Goal: Task Accomplishment & Management: Use online tool/utility

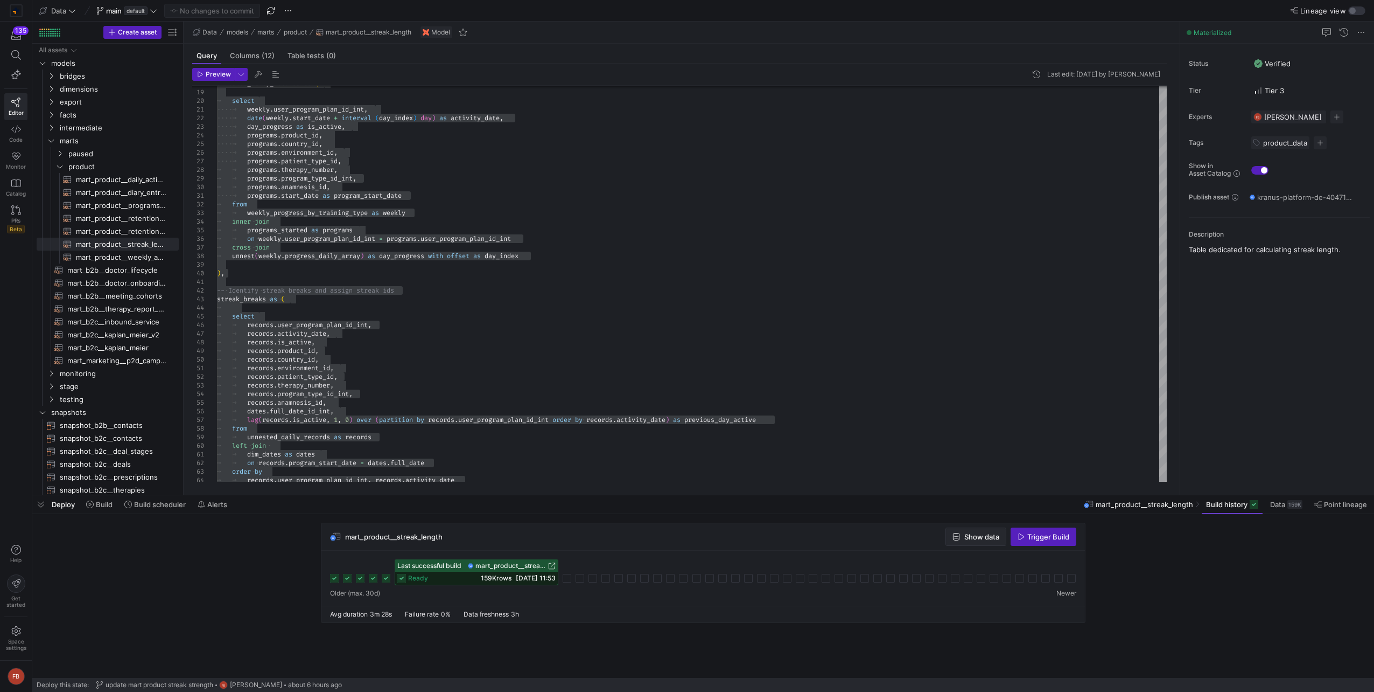
click at [959, 531] on span "button" at bounding box center [976, 536] width 60 height 17
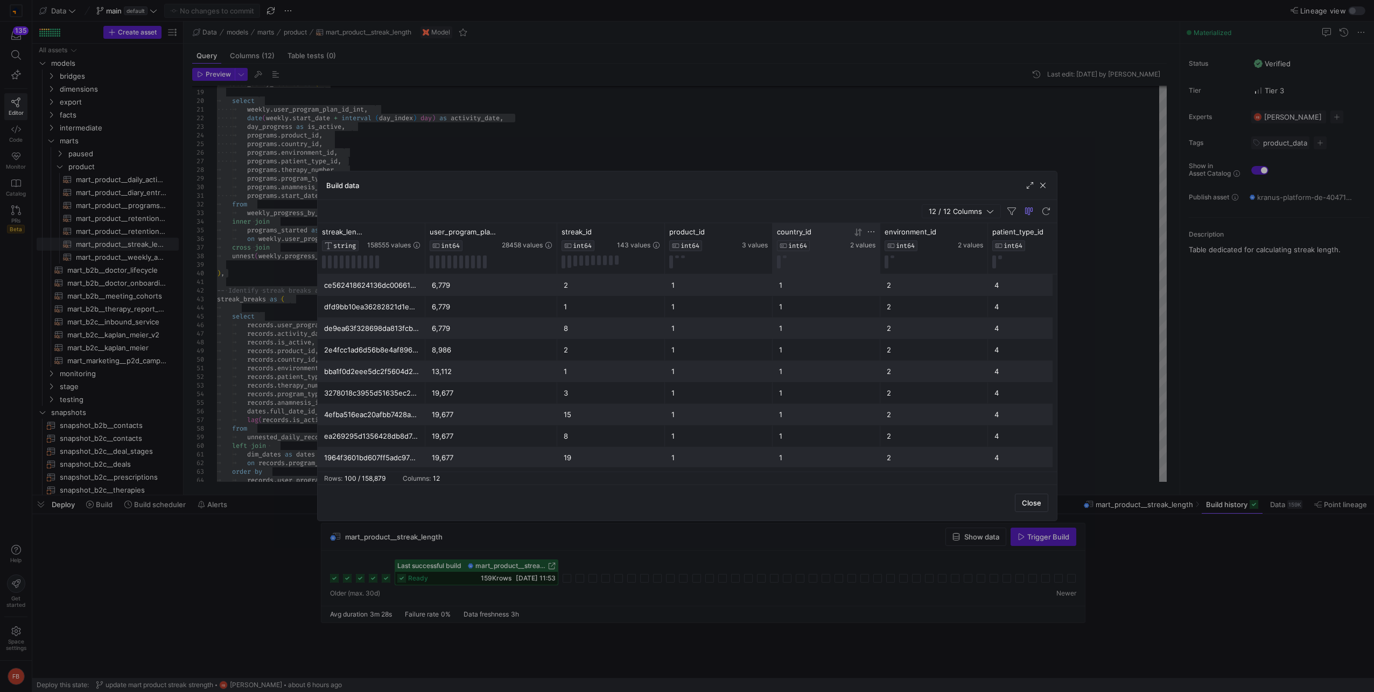
click at [869, 232] on icon at bounding box center [871, 231] width 6 height 1
click at [906, 248] on div "Equals" at bounding box center [918, 247] width 97 height 9
click at [900, 282] on span "Not equal" at bounding box center [885, 282] width 33 height 9
click at [892, 268] on input "Filter Value" at bounding box center [922, 267] width 110 height 13
type input "1"
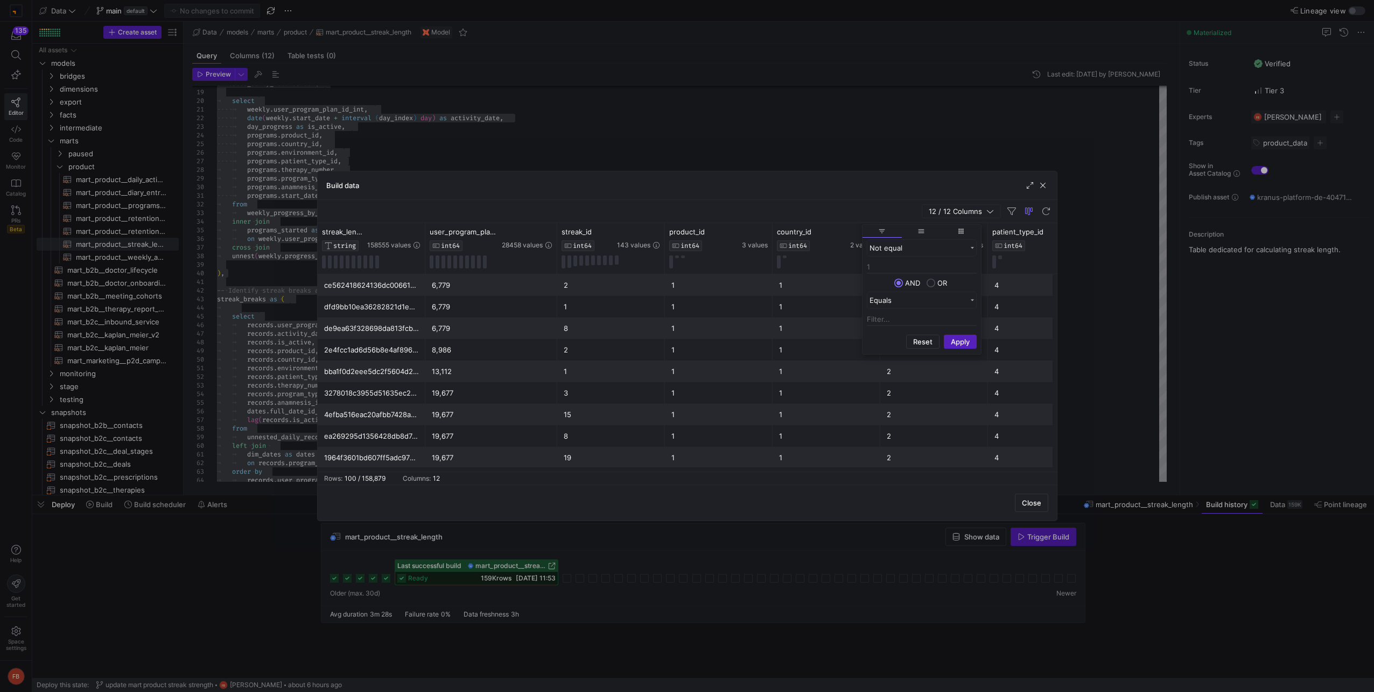
click at [929, 280] on input "Column Menu" at bounding box center [931, 286] width 9 height 16
radio input "true"
click at [903, 302] on div "Equals" at bounding box center [918, 300] width 97 height 9
click at [895, 338] on span "Not equal" at bounding box center [885, 334] width 33 height 9
click at [896, 323] on input "Filter Value" at bounding box center [922, 319] width 110 height 13
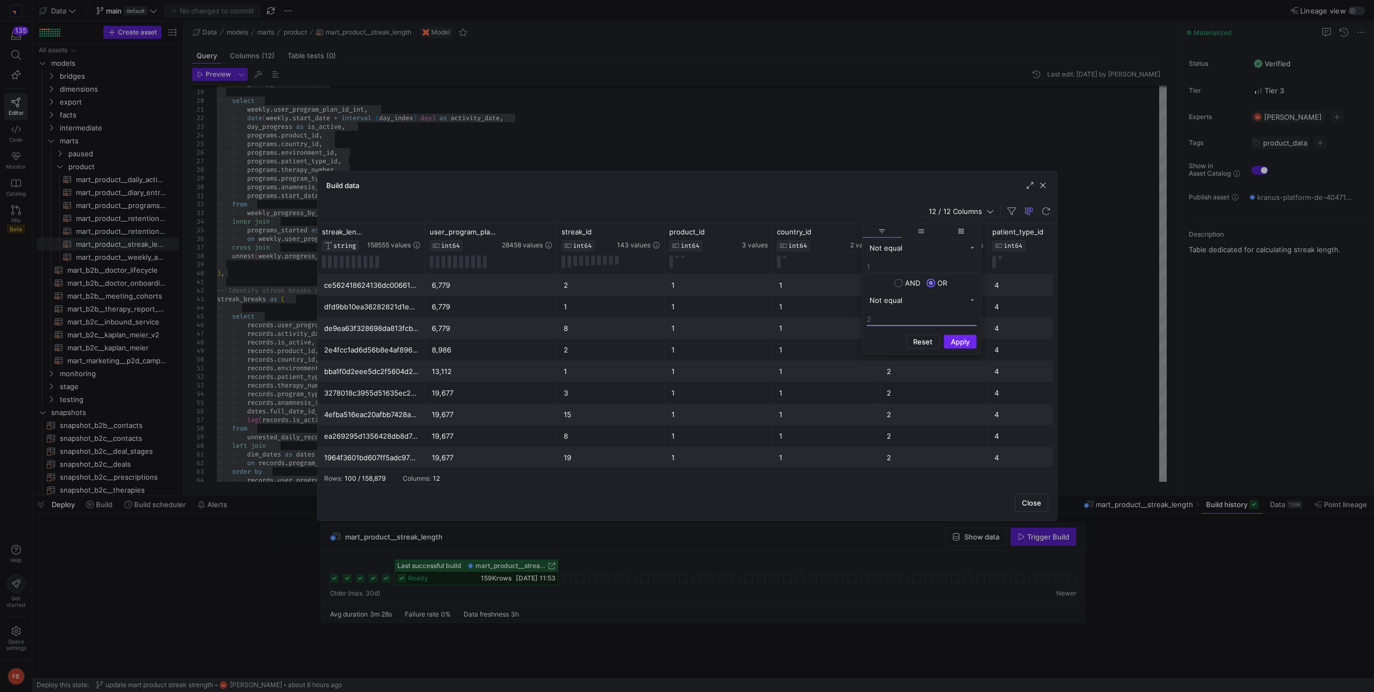
type input "2"
click at [959, 337] on button "Apply" at bounding box center [960, 341] width 33 height 14
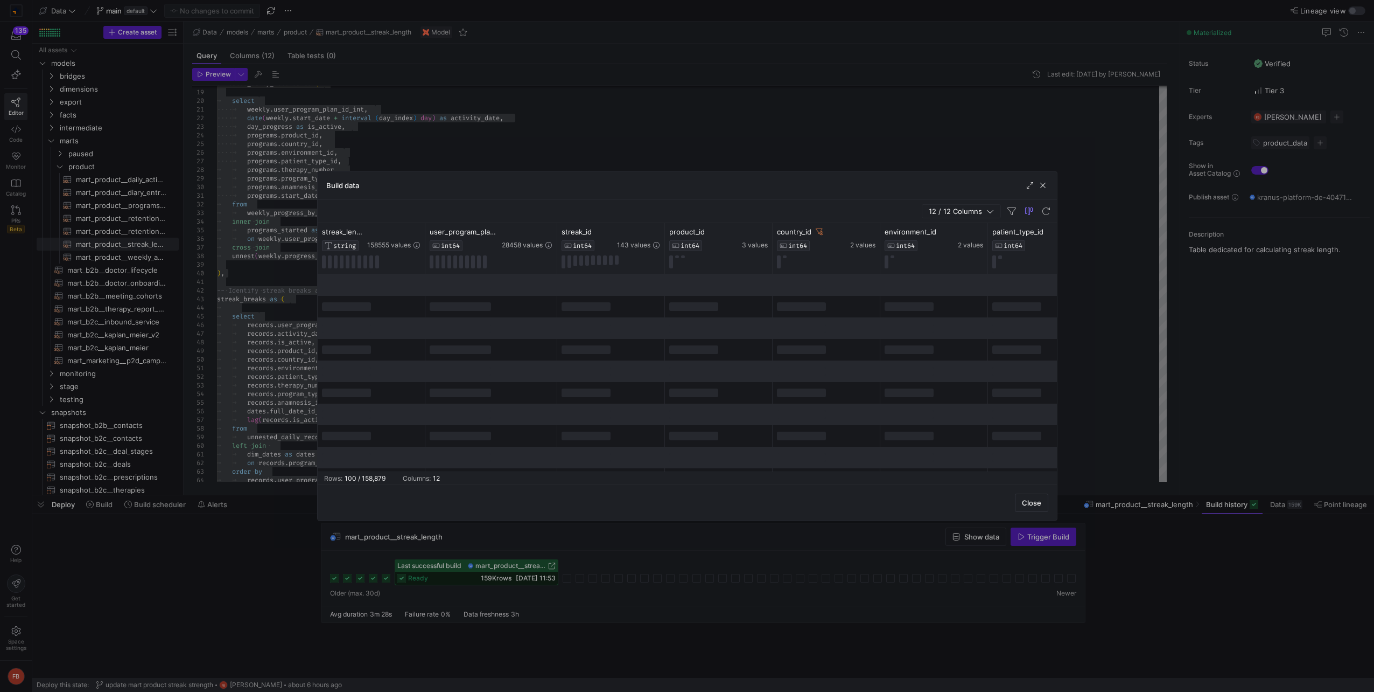
click at [838, 195] on div "Build data" at bounding box center [687, 185] width 739 height 29
click at [804, 285] on div at bounding box center [687, 285] width 739 height 22
click at [813, 367] on div at bounding box center [687, 372] width 739 height 197
click at [803, 295] on div at bounding box center [687, 285] width 739 height 22
click at [792, 287] on div at bounding box center [687, 285] width 739 height 22
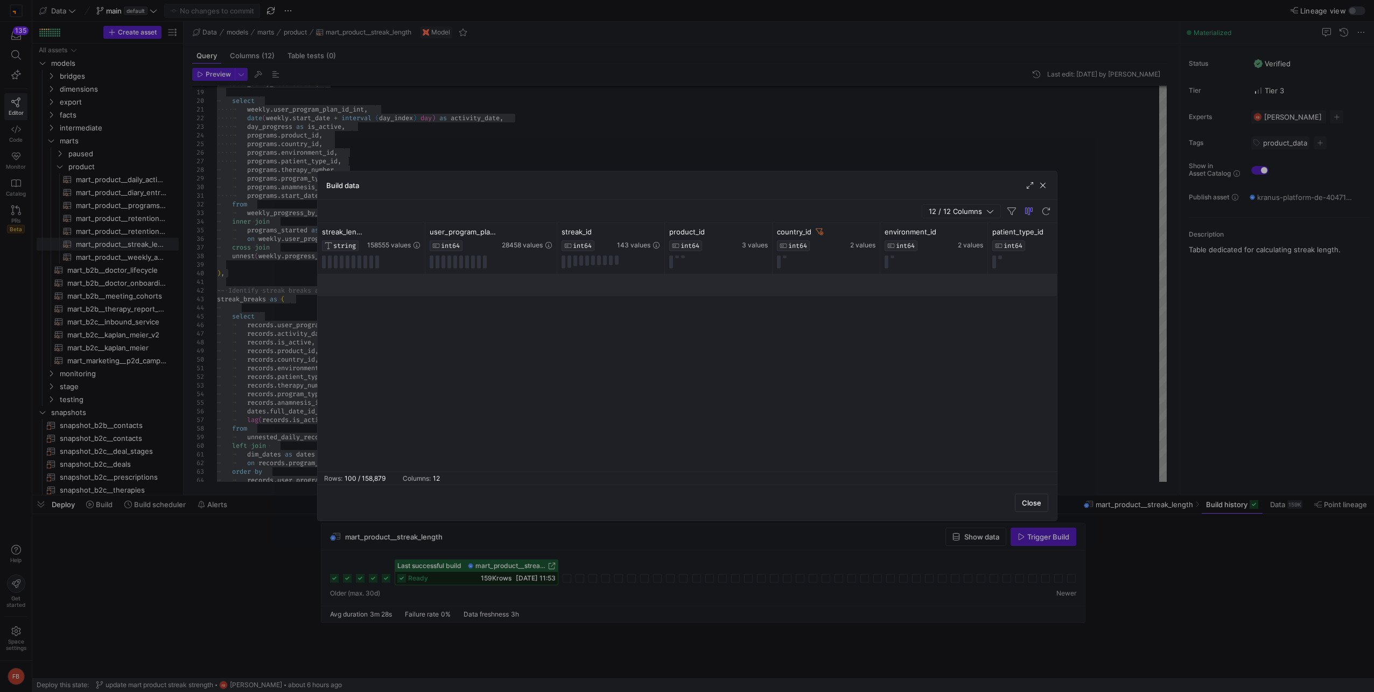
click at [626, 292] on div at bounding box center [687, 285] width 739 height 22
click at [313, 287] on div at bounding box center [687, 346] width 1374 height 692
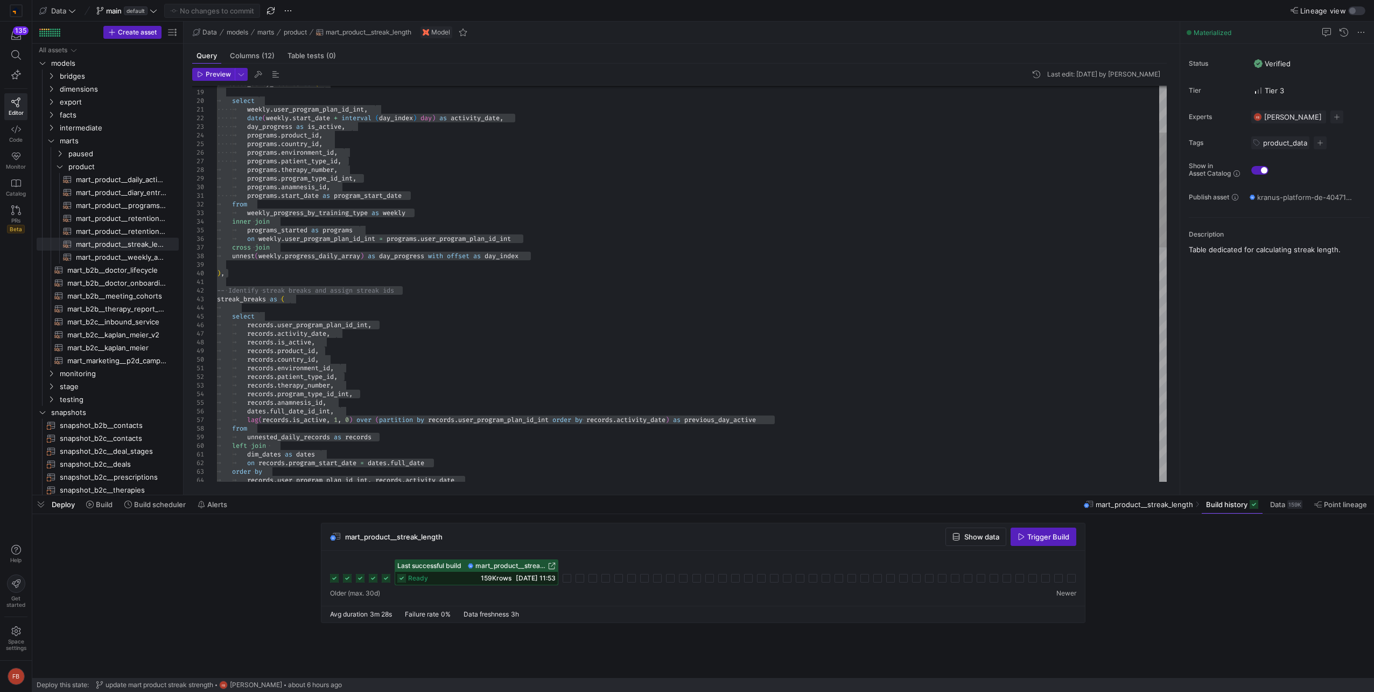
click at [601, 394] on div "unnested_daily_records as ( select weekly . user_program_plan_id_int , date ( w…" at bounding box center [692, 605] width 950 height 1362
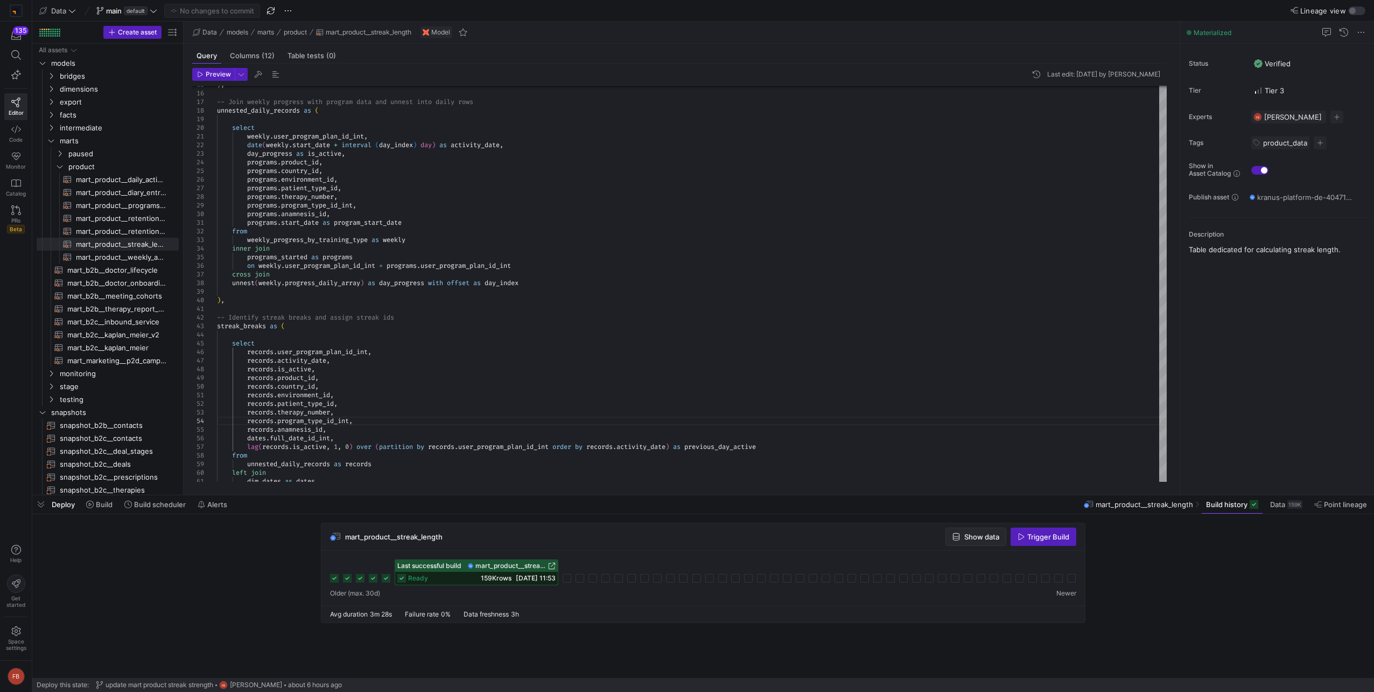
click at [986, 541] on span "button" at bounding box center [976, 536] width 60 height 17
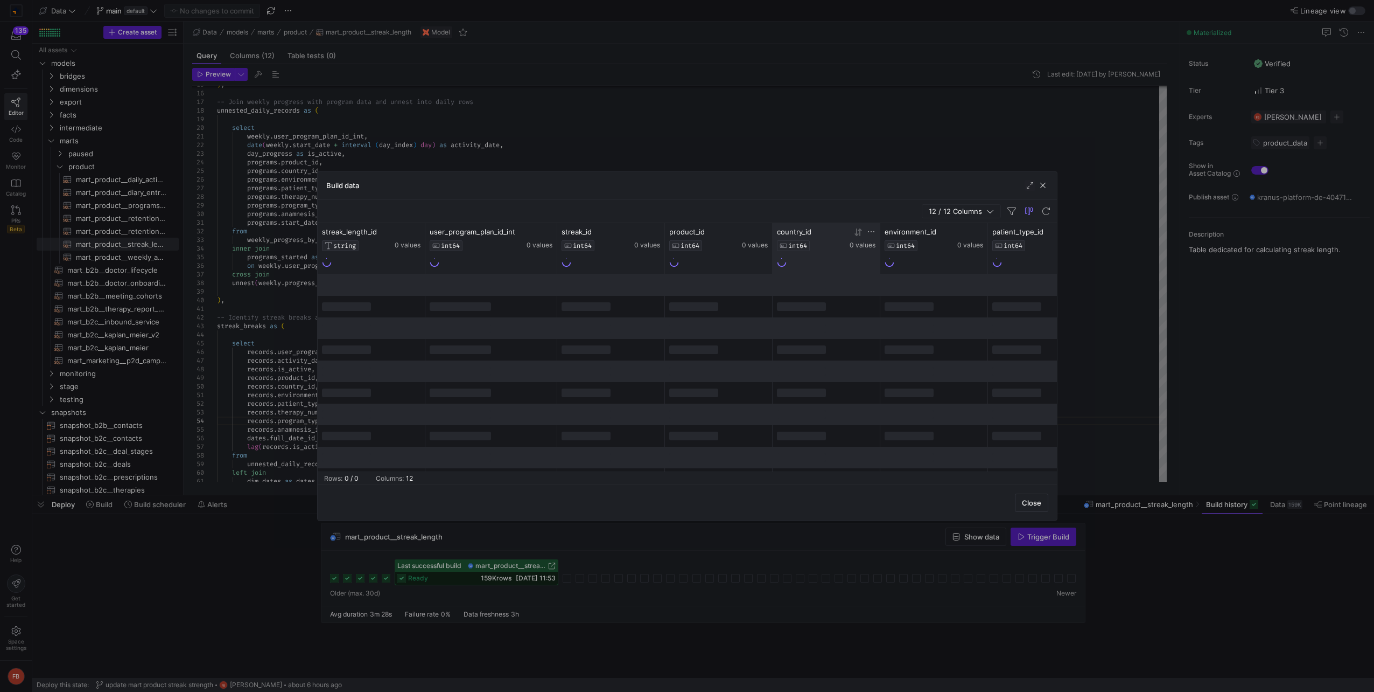
click at [870, 231] on icon at bounding box center [871, 231] width 9 height 9
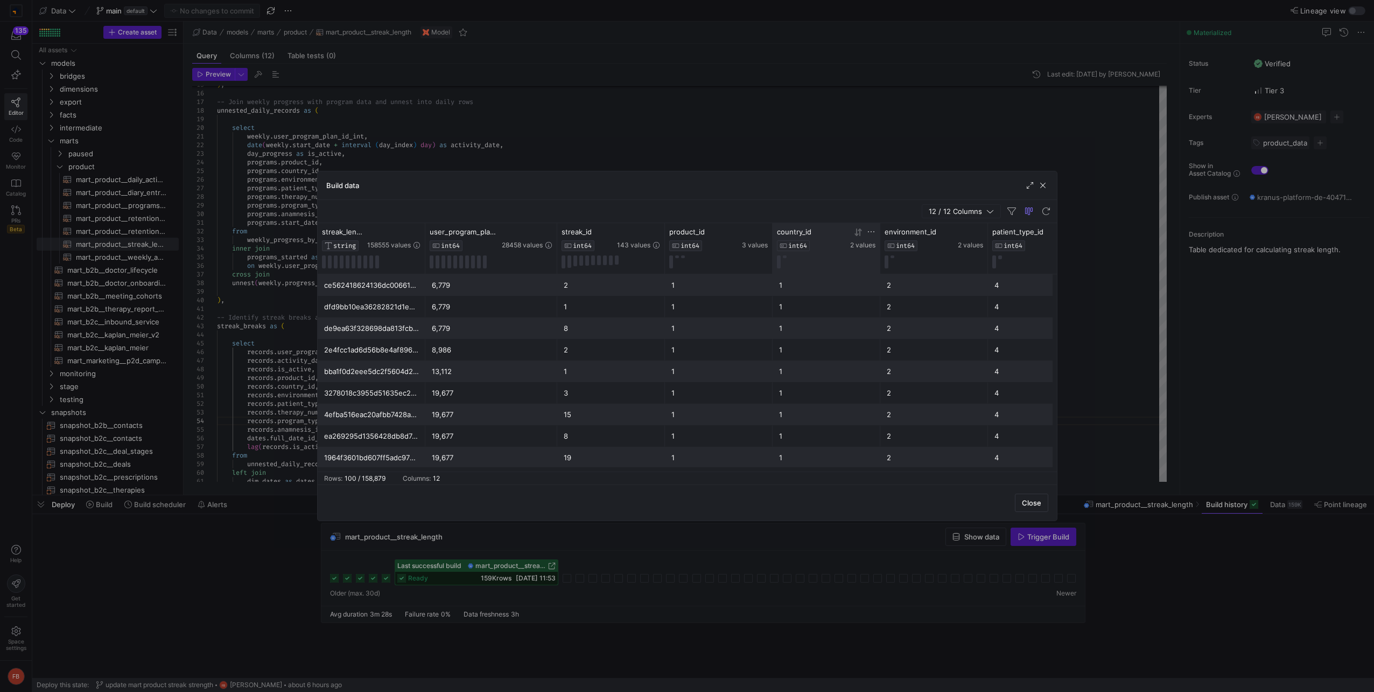
click at [868, 234] on icon at bounding box center [871, 231] width 9 height 9
click at [958, 284] on button "Apply" at bounding box center [960, 289] width 33 height 14
click at [895, 269] on input "Filter Value" at bounding box center [922, 267] width 110 height 13
click at [955, 285] on button "Apply" at bounding box center [960, 289] width 33 height 14
click at [786, 190] on div "Build data" at bounding box center [687, 185] width 739 height 29
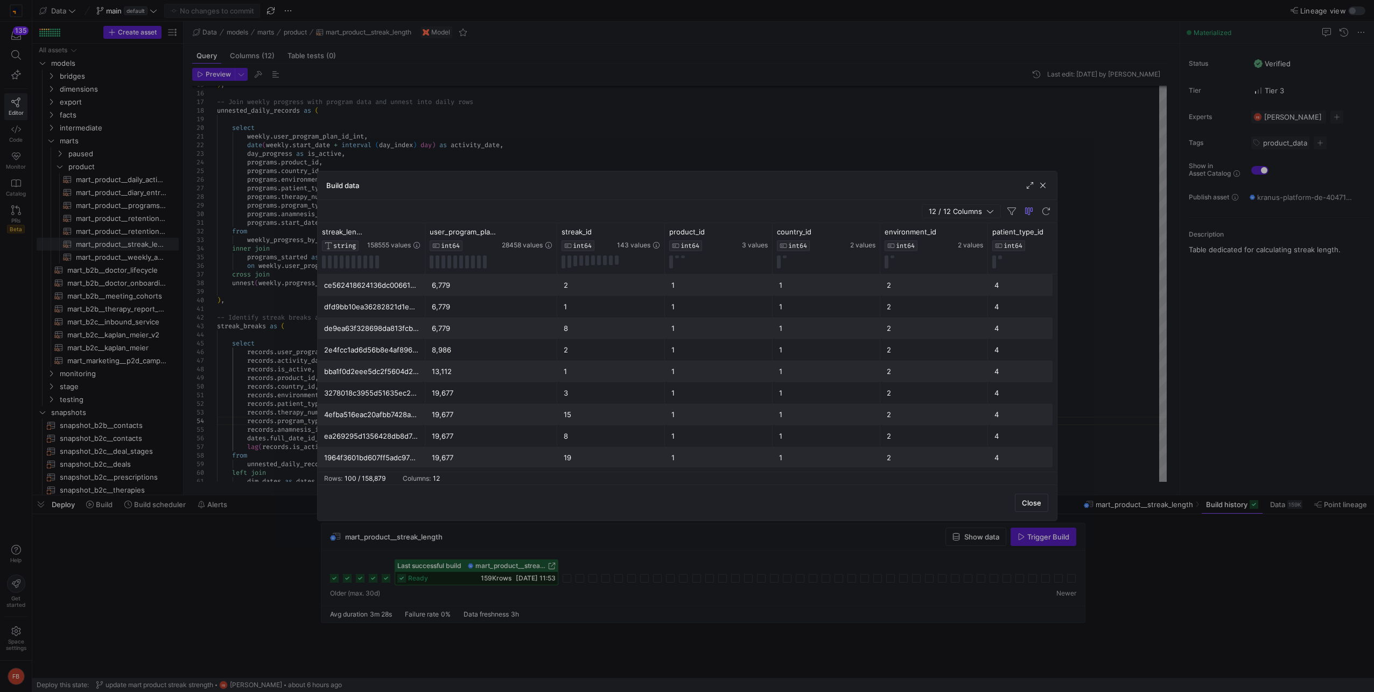
click at [1043, 179] on div "Build data" at bounding box center [687, 185] width 739 height 29
click at [1044, 182] on span "button" at bounding box center [1043, 185] width 11 height 11
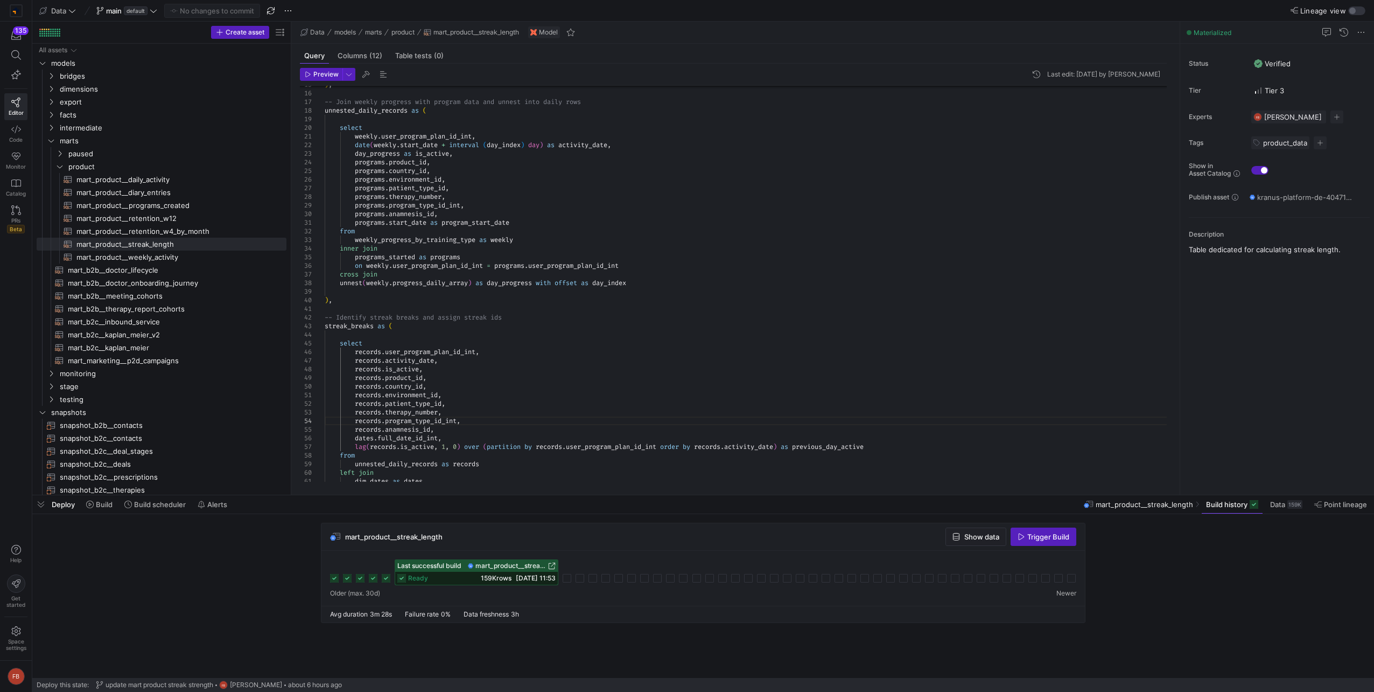
drag, startPoint x: 184, startPoint y: 379, endPoint x: 365, endPoint y: 378, distance: 181.0
click at [365, 378] on as-split "Create asset Drag here to set row groups Drag here to set column labels Group 1…" at bounding box center [703, 258] width 1342 height 473
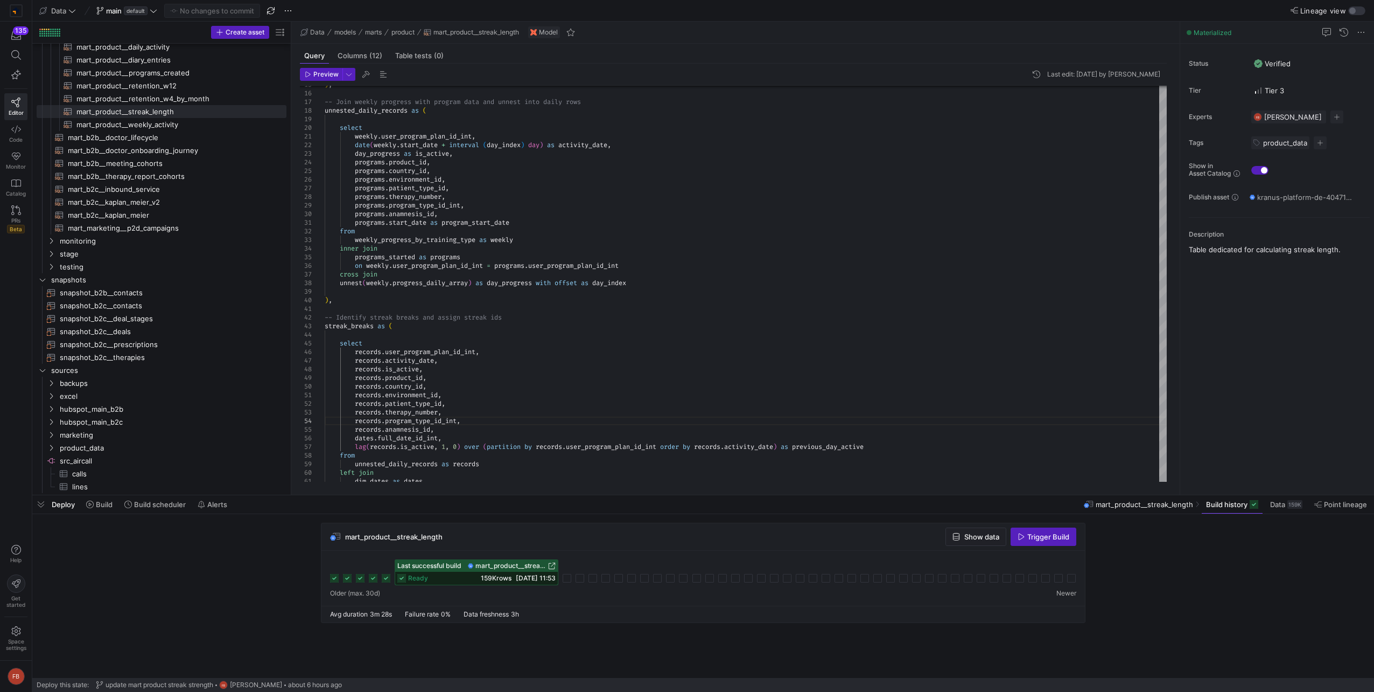
scroll to position [135, 0]
click at [84, 261] on span "testing" at bounding box center [159, 264] width 199 height 12
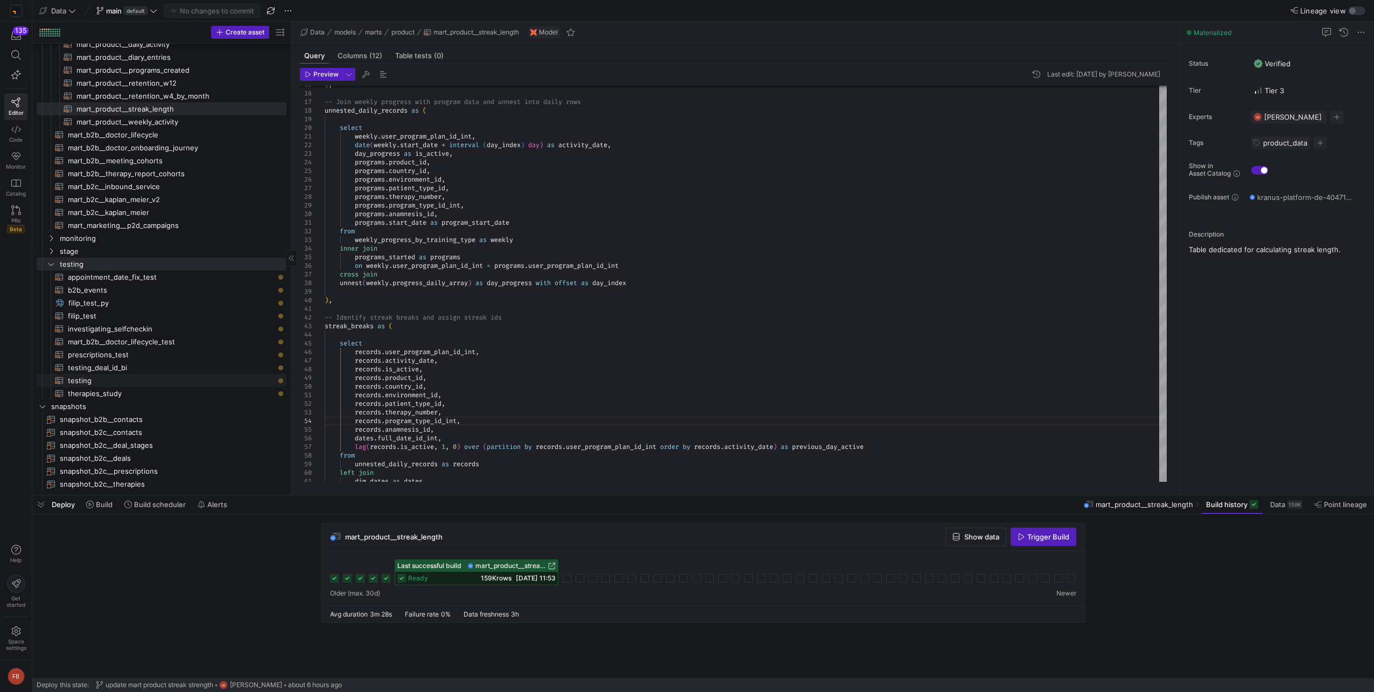
click at [95, 374] on link "testing​​​​​​​​​​" at bounding box center [162, 380] width 250 height 13
type textarea "select t.therapy_id, t.created_date, t.api_call_date, t.therapy_link, [DOMAIN_N…"
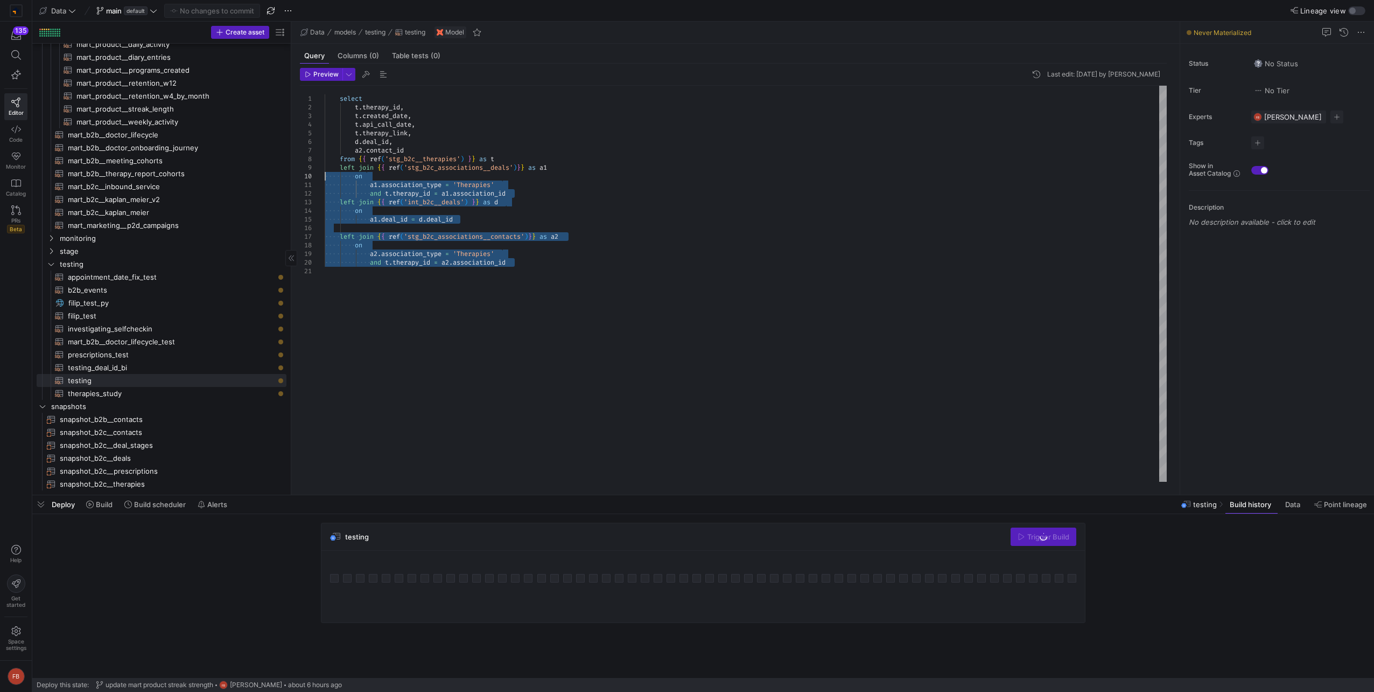
drag, startPoint x: 505, startPoint y: 317, endPoint x: 146, endPoint y: 33, distance: 457.7
click at [325, 86] on div "select t . therapy_id , t . created_date , t . api_call_date , t . therapy_link…" at bounding box center [746, 284] width 842 height 396
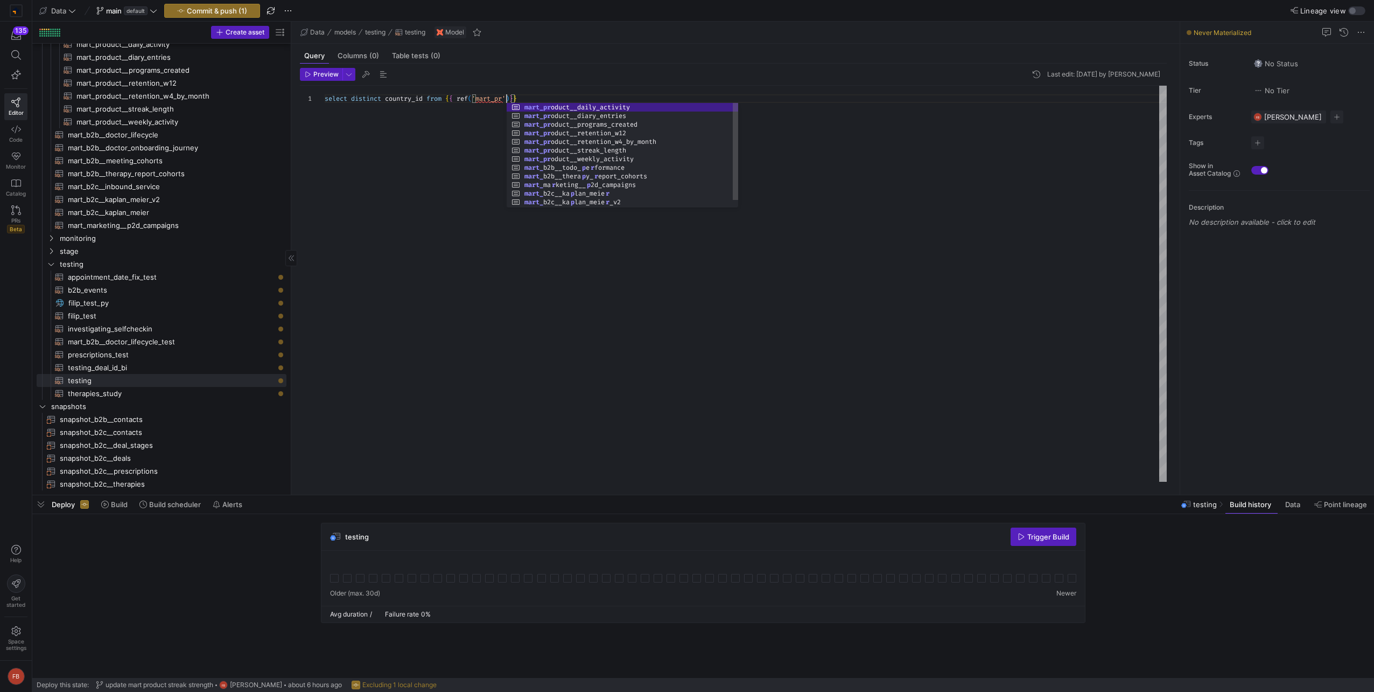
scroll to position [0, 186]
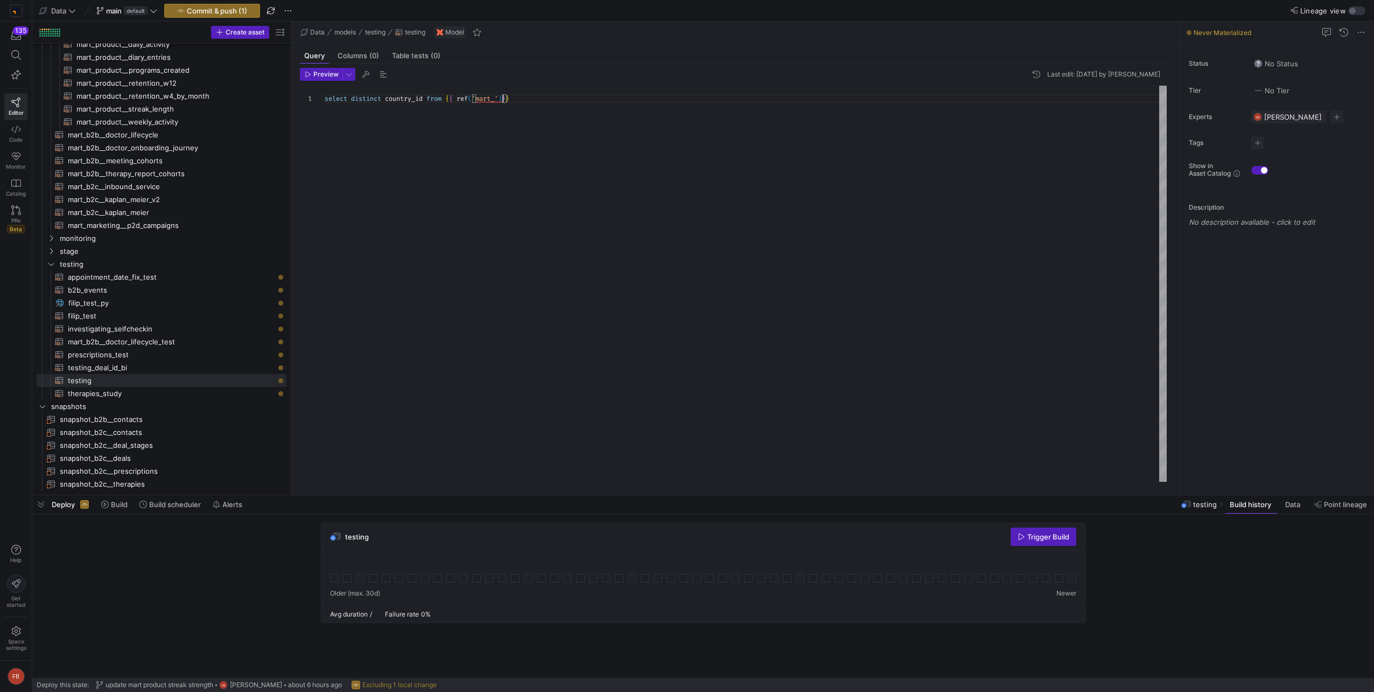
click at [502, 99] on div "select distinct country_id from { { ref ( 'mart_' ) } }" at bounding box center [746, 284] width 842 height 396
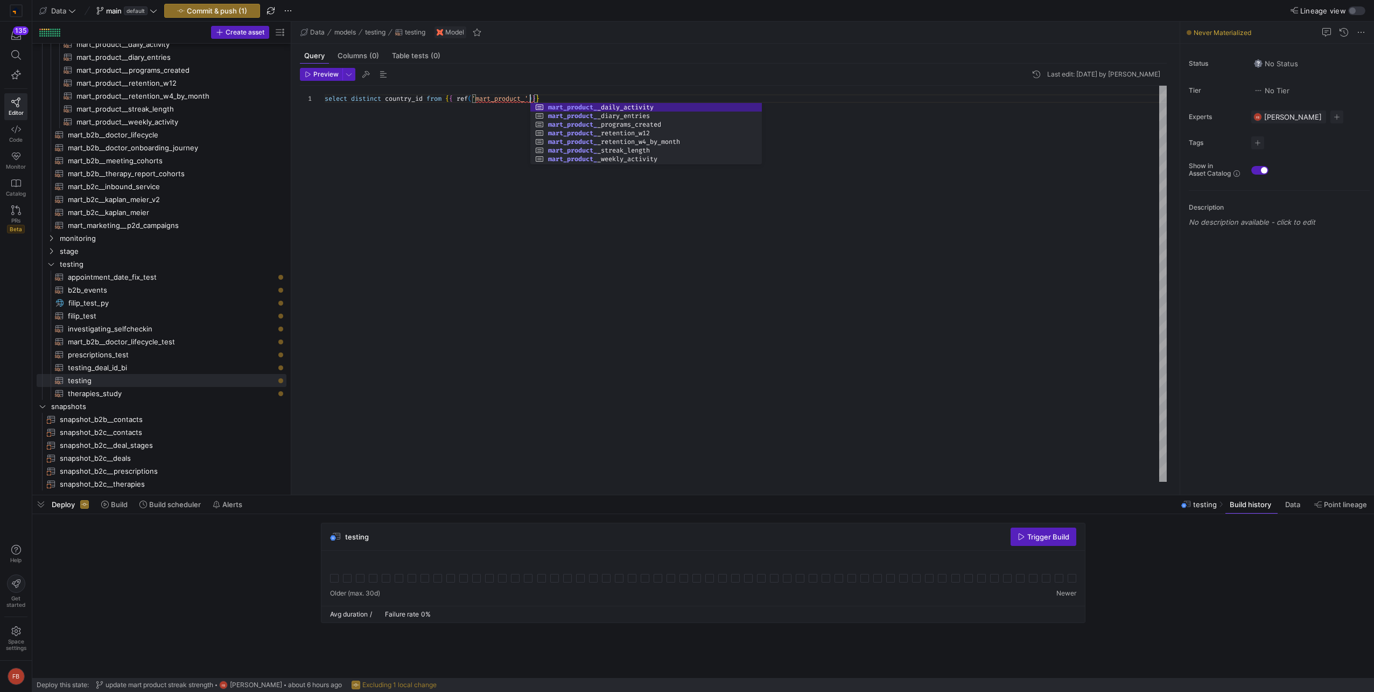
scroll to position [0, 209]
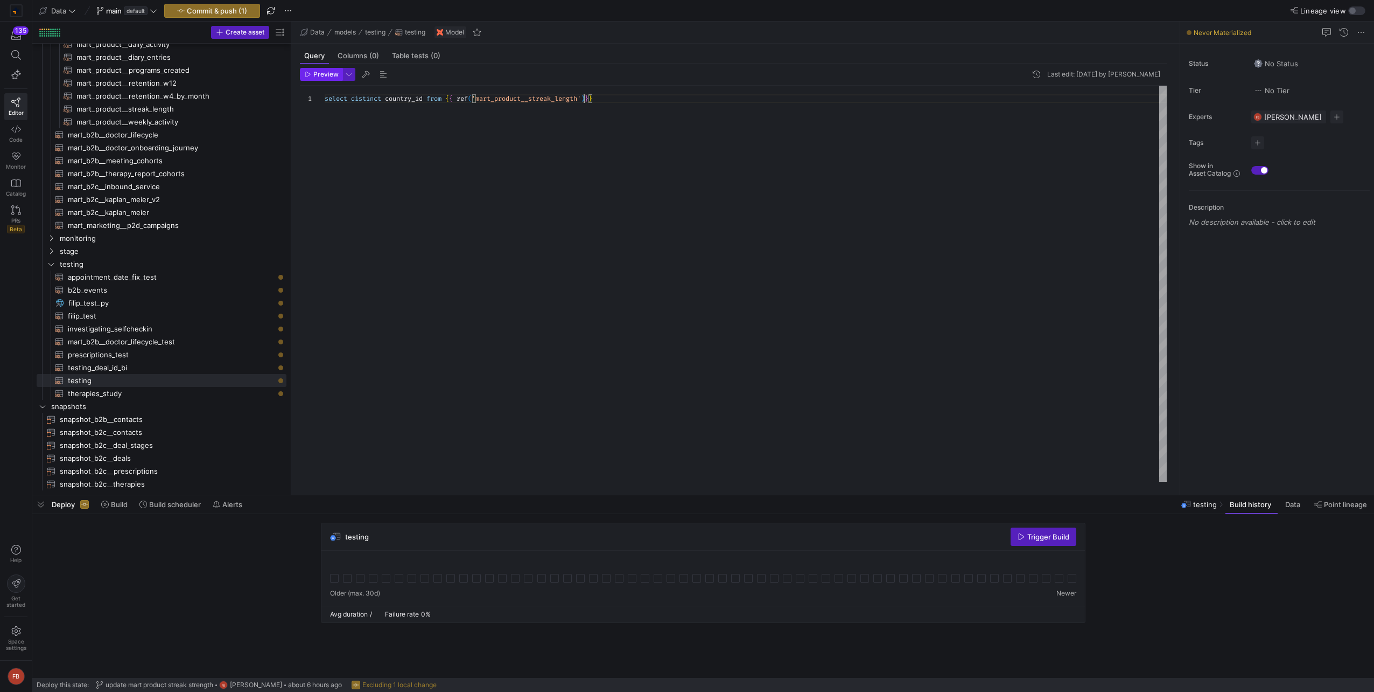
type textarea "select distinct country_id from {{ ref('mart_product__streak_length')}}"
click at [311, 78] on button "Preview" at bounding box center [321, 74] width 43 height 13
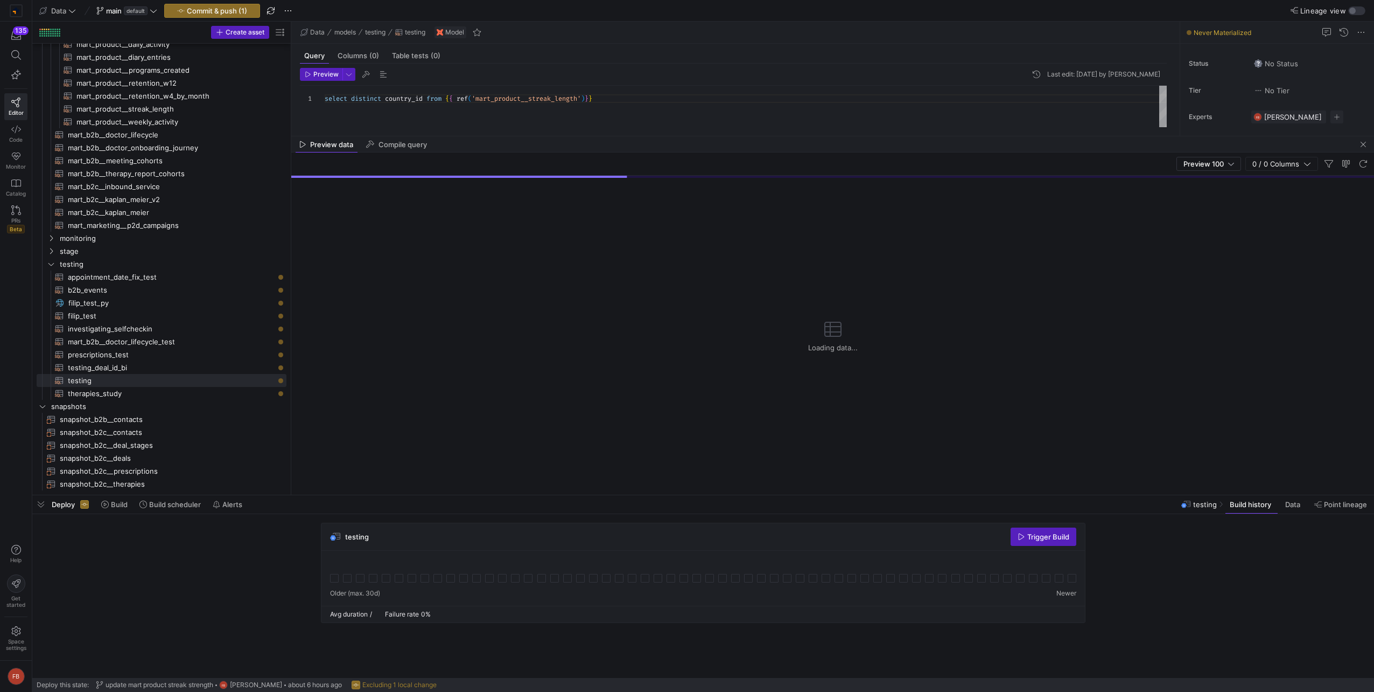
drag, startPoint x: 521, startPoint y: 305, endPoint x: 505, endPoint y: 130, distance: 175.2
